Goal: Check status: Check status

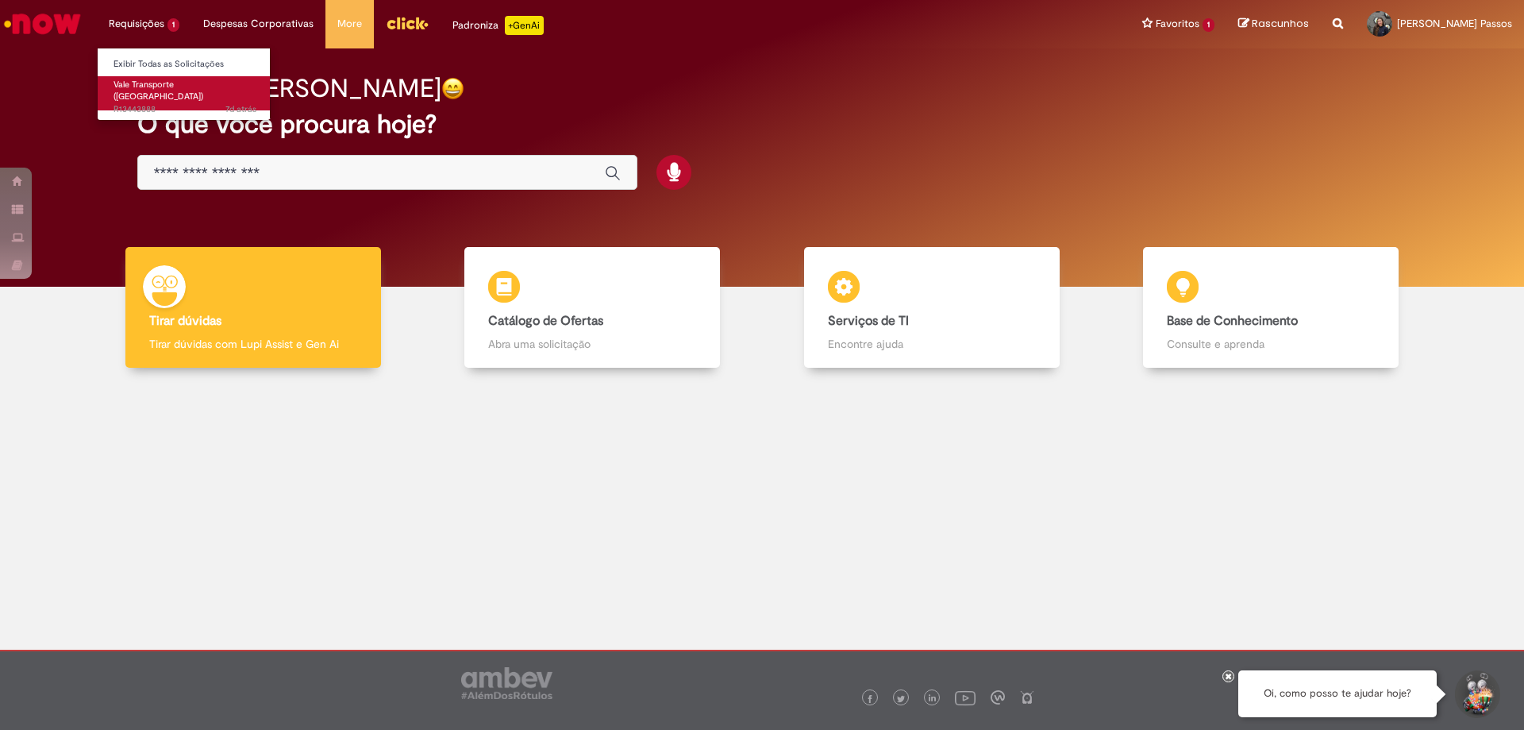
click at [150, 90] on span "Vale Transporte ([GEOGRAPHIC_DATA])" at bounding box center [159, 91] width 90 height 25
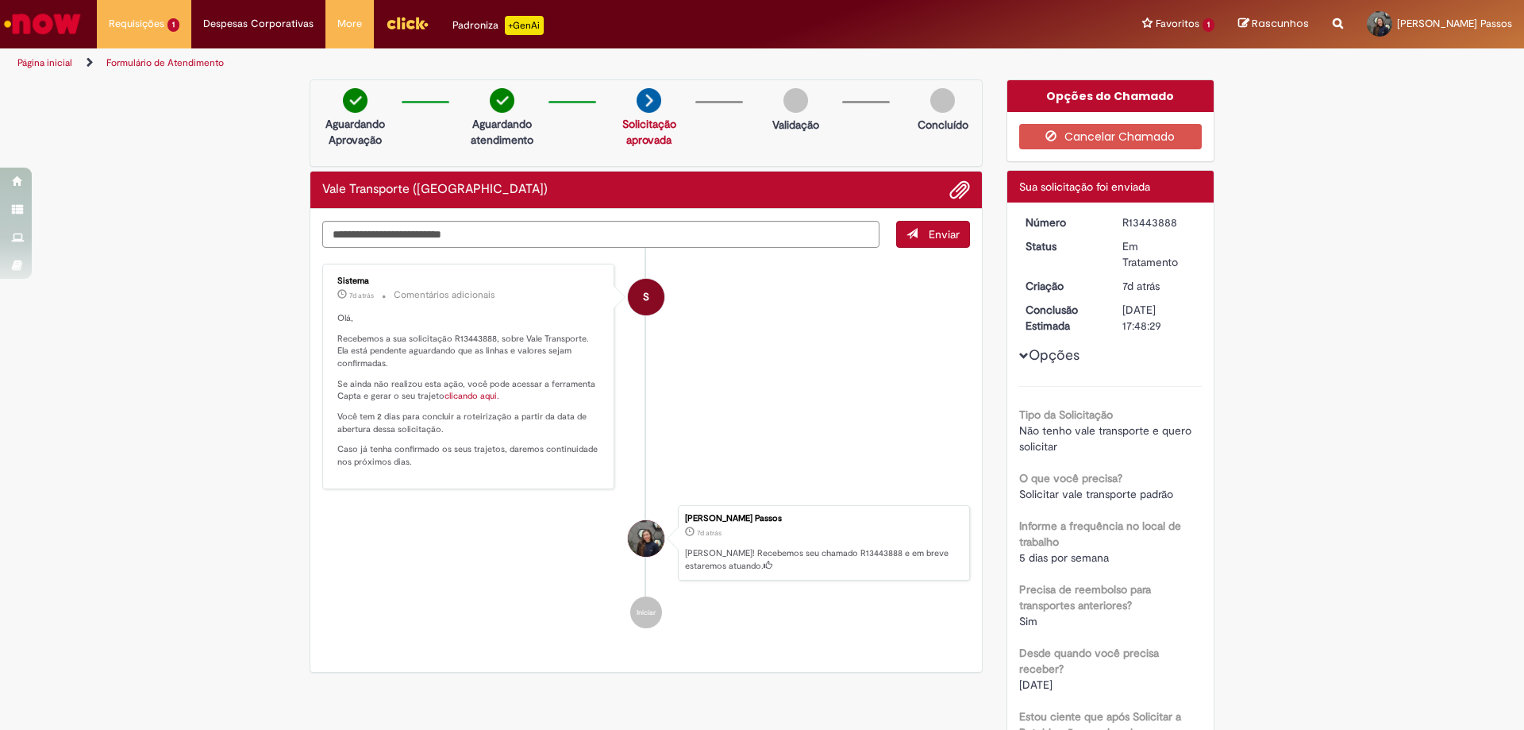
click at [64, 29] on img "Ir para a Homepage" at bounding box center [43, 24] width 82 height 32
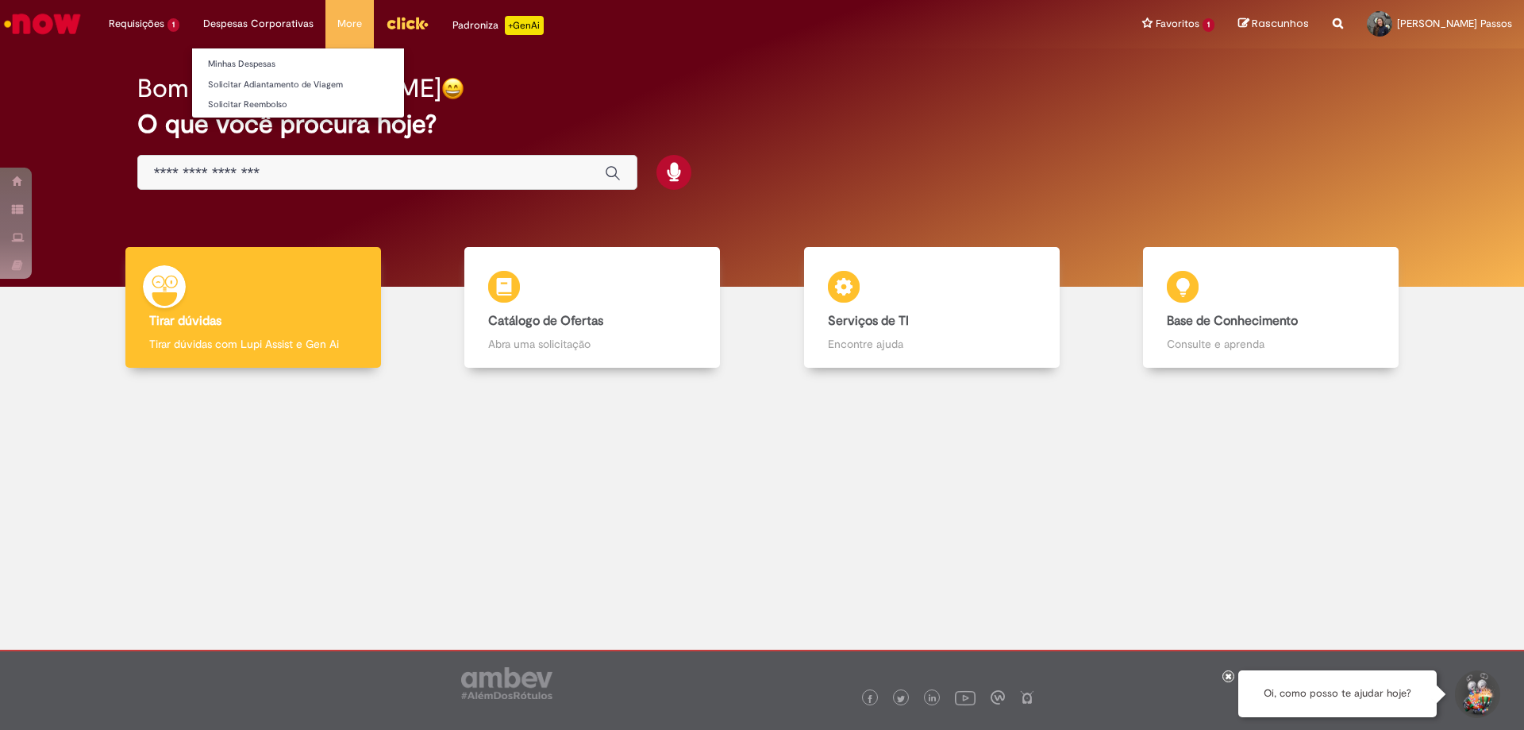
click at [215, 4] on li "Despesas Corporativas Minhas Despesas Solicitar Adiantamento de Viagem Solicita…" at bounding box center [258, 24] width 134 height 48
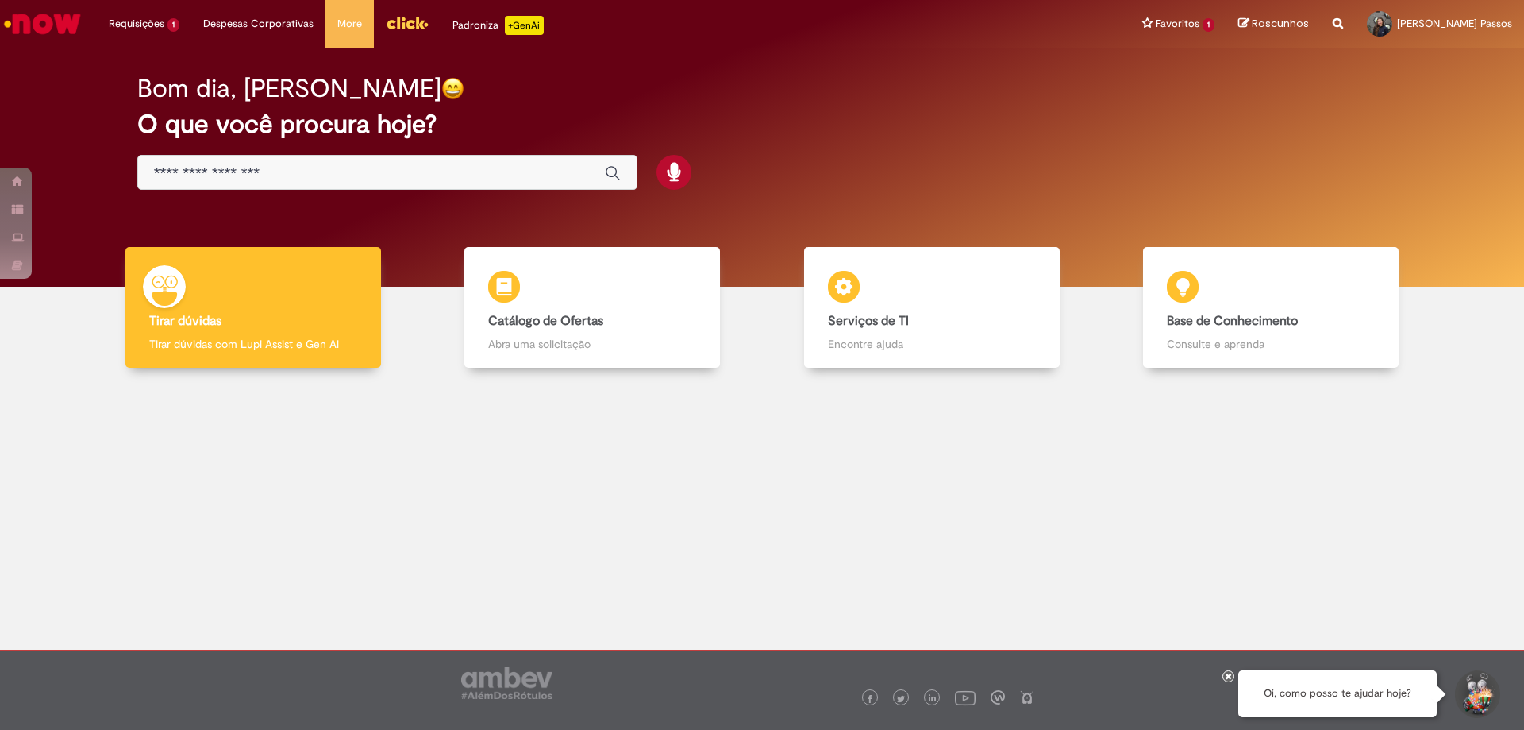
drag, startPoint x: 215, startPoint y: 2, endPoint x: 534, endPoint y: 491, distance: 584.7
click at [534, 491] on div at bounding box center [762, 504] width 1501 height 248
click at [412, 16] on img "Menu Cabeçalho" at bounding box center [407, 23] width 43 height 24
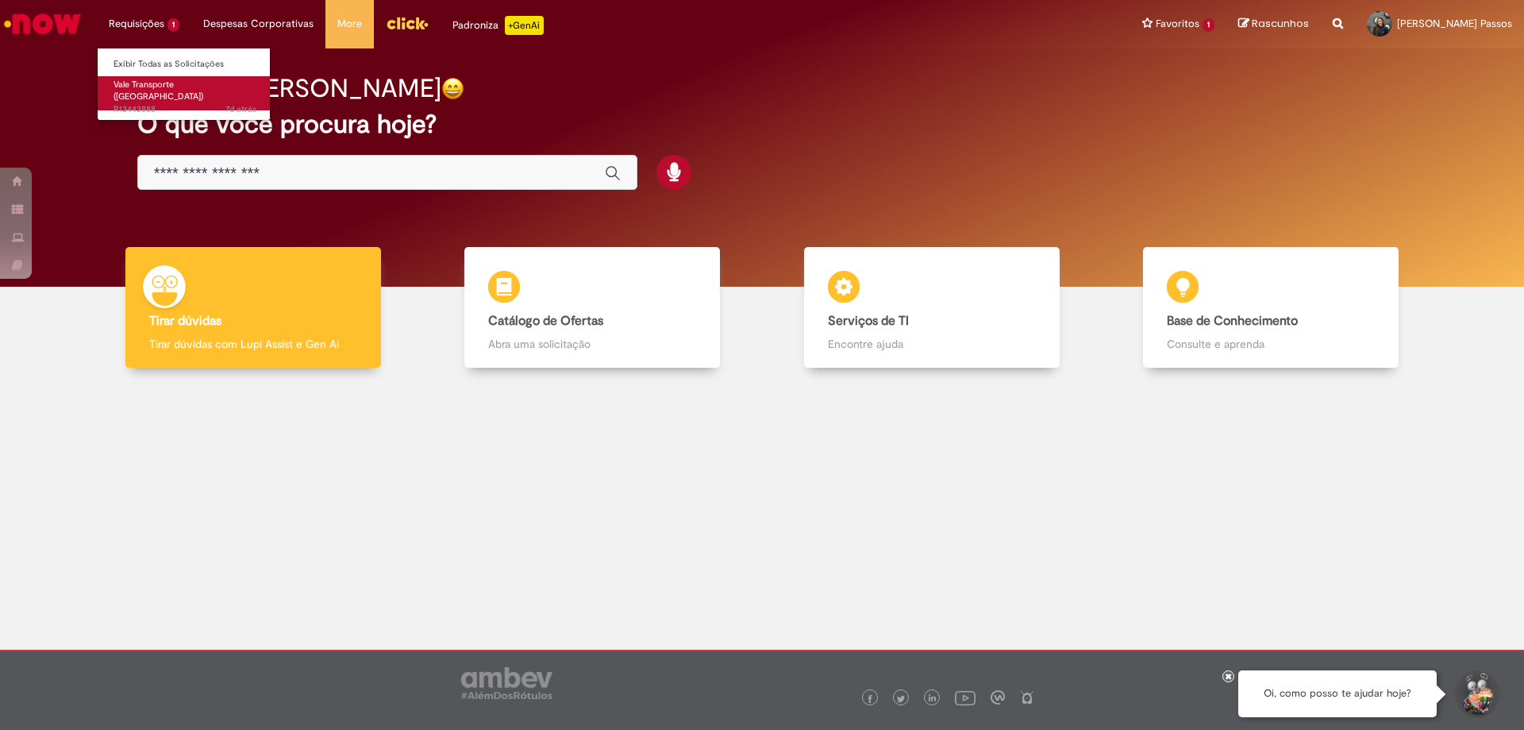
click at [153, 106] on link "Vale Transporte ([GEOGRAPHIC_DATA]) 7d atrás 7 dias atrás R13443888" at bounding box center [185, 93] width 175 height 34
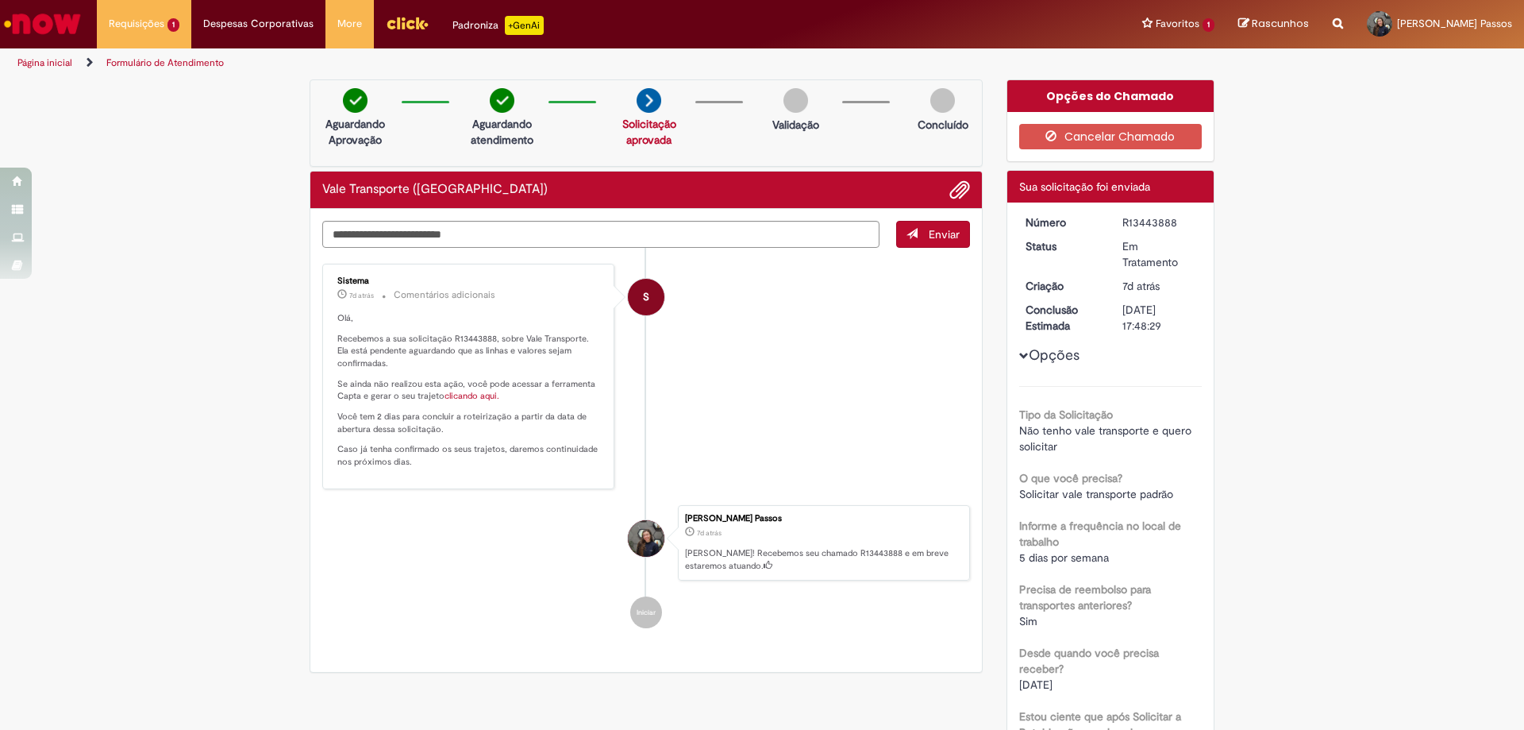
drag, startPoint x: 476, startPoint y: 10, endPoint x: 200, endPoint y: 218, distance: 345.2
click at [200, 218] on div "Verificar Código de Barras Aguardando Aprovação Aguardando atendimento Solicita…" at bounding box center [762, 602] width 1524 height 1046
